Goal: Task Accomplishment & Management: Complete application form

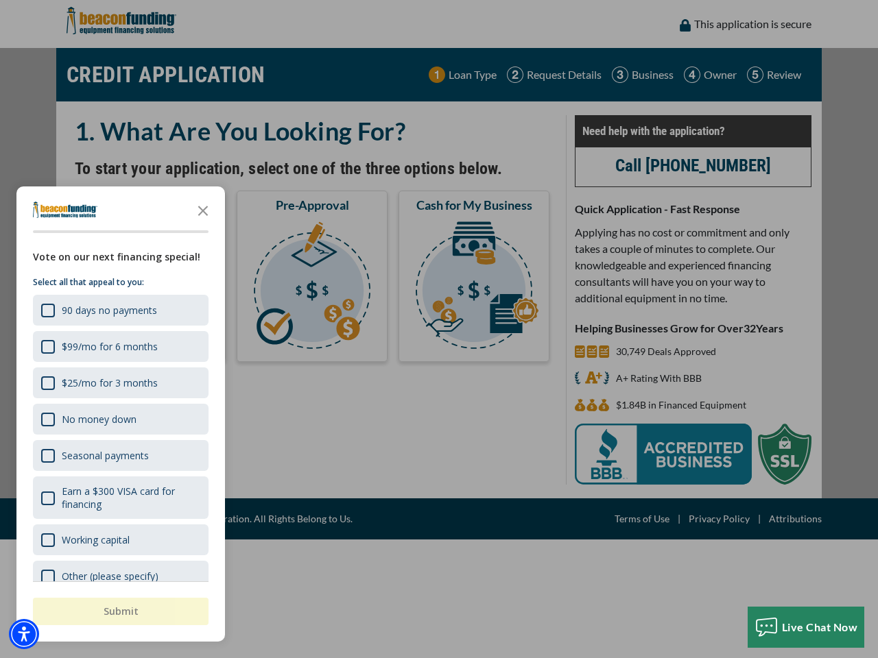
click at [439, 329] on div "button" at bounding box center [439, 329] width 878 height 658
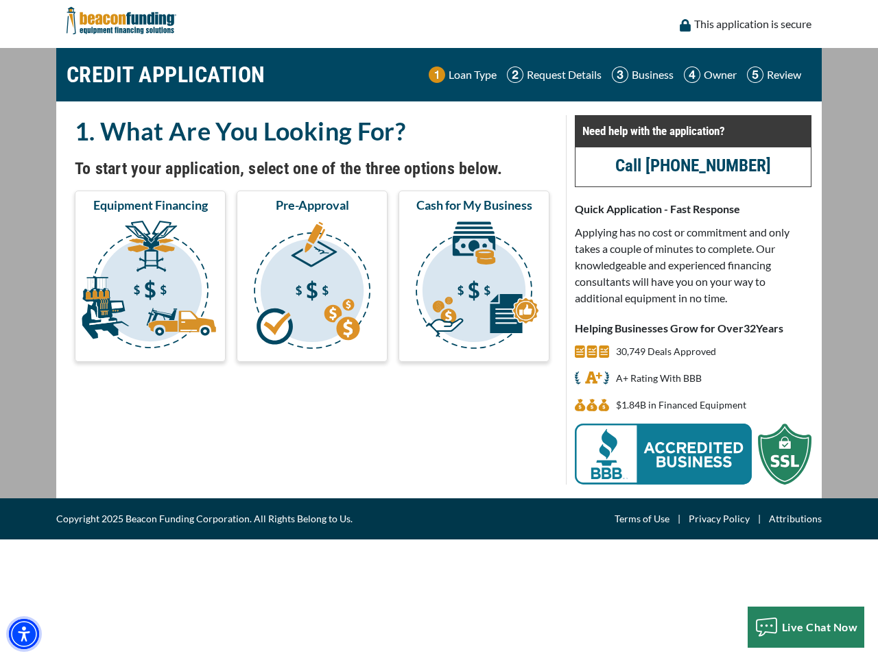
click at [24, 634] on img "Accessibility Menu" at bounding box center [24, 634] width 30 height 30
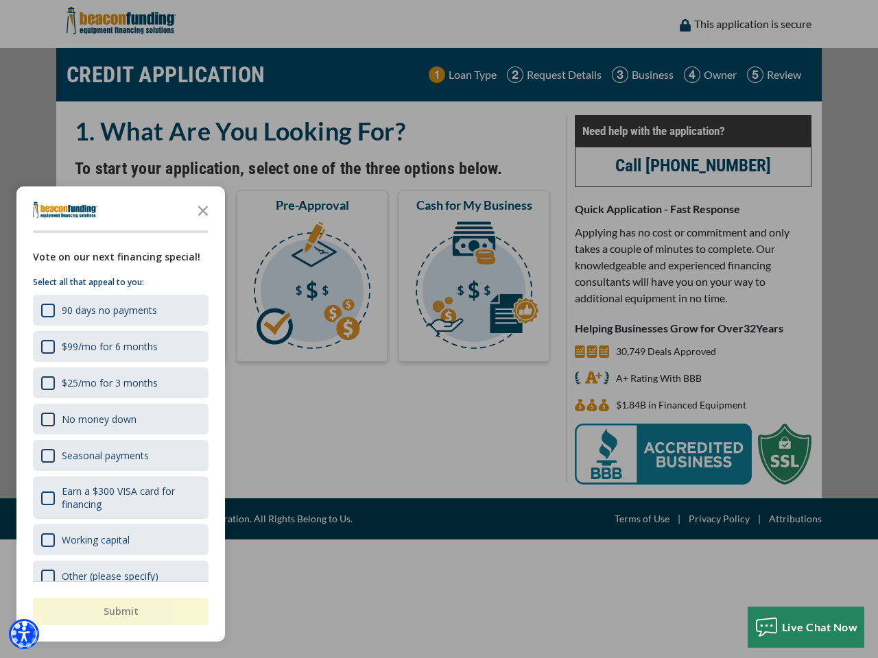
click at [439, 329] on body "Skip to main content Enable accessibility for low vision Open the accessibility…" at bounding box center [439, 329] width 878 height 658
click at [203, 210] on body "Skip to main content Enable accessibility for low vision Open the accessibility…" at bounding box center [439, 329] width 878 height 658
click at [119, 310] on body "Skip to main content Enable accessibility for low vision Open the accessibility…" at bounding box center [439, 329] width 878 height 658
click at [119, 346] on body "Skip to main content Enable accessibility for low vision Open the accessibility…" at bounding box center [439, 329] width 878 height 658
click at [119, 383] on body "Skip to main content Enable accessibility for low vision Open the accessibility…" at bounding box center [439, 329] width 878 height 658
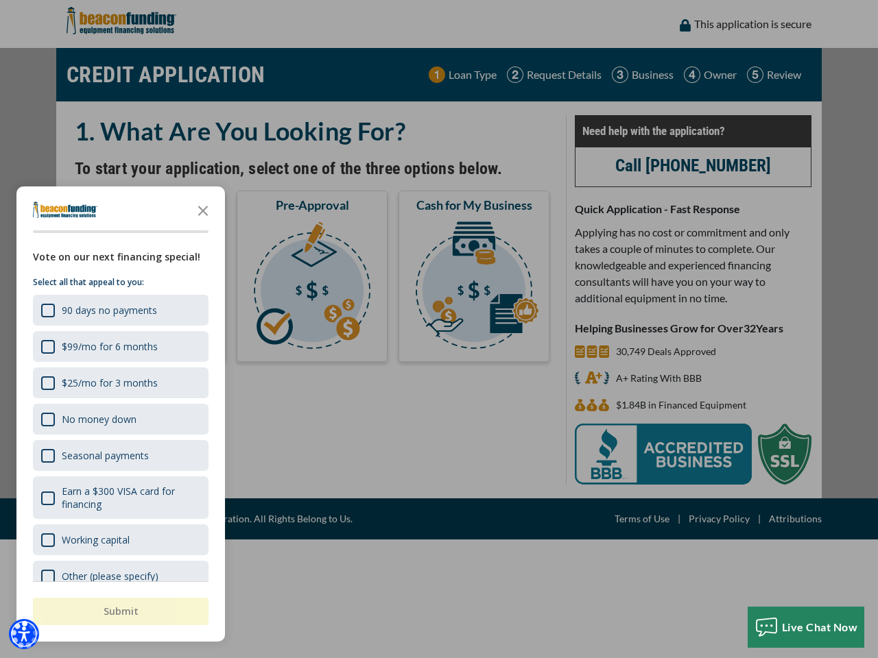
click at [119, 419] on body "Skip to main content Enable accessibility for low vision Open the accessibility…" at bounding box center [439, 329] width 878 height 658
click at [119, 455] on body "Skip to main content Enable accessibility for low vision Open the accessibility…" at bounding box center [439, 329] width 878 height 658
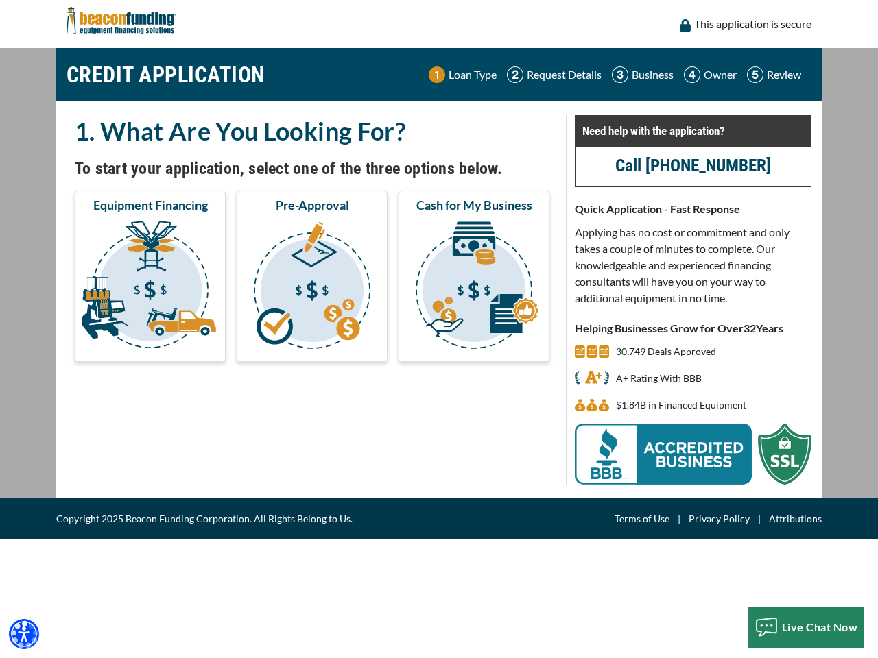
click at [119, 498] on body "Skip to main content Enable accessibility for low vision Open the accessibility…" at bounding box center [439, 329] width 878 height 658
